Goal: Information Seeking & Learning: Check status

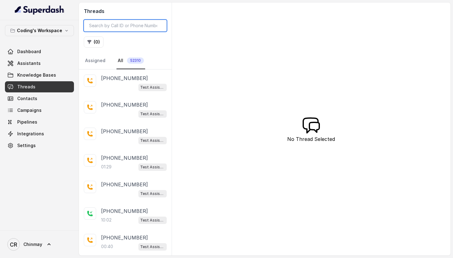
click at [145, 20] on input "search" at bounding box center [125, 26] width 83 height 12
paste input "8341827061"
type input "8341827061"
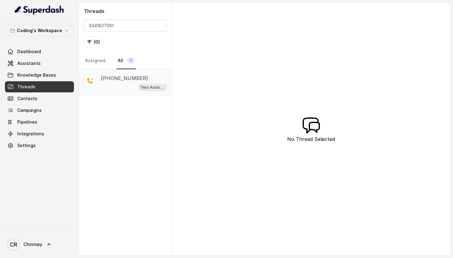
click at [121, 85] on div "Test Assistant-3" at bounding box center [134, 87] width 66 height 8
